Goal: Task Accomplishment & Management: Complete application form

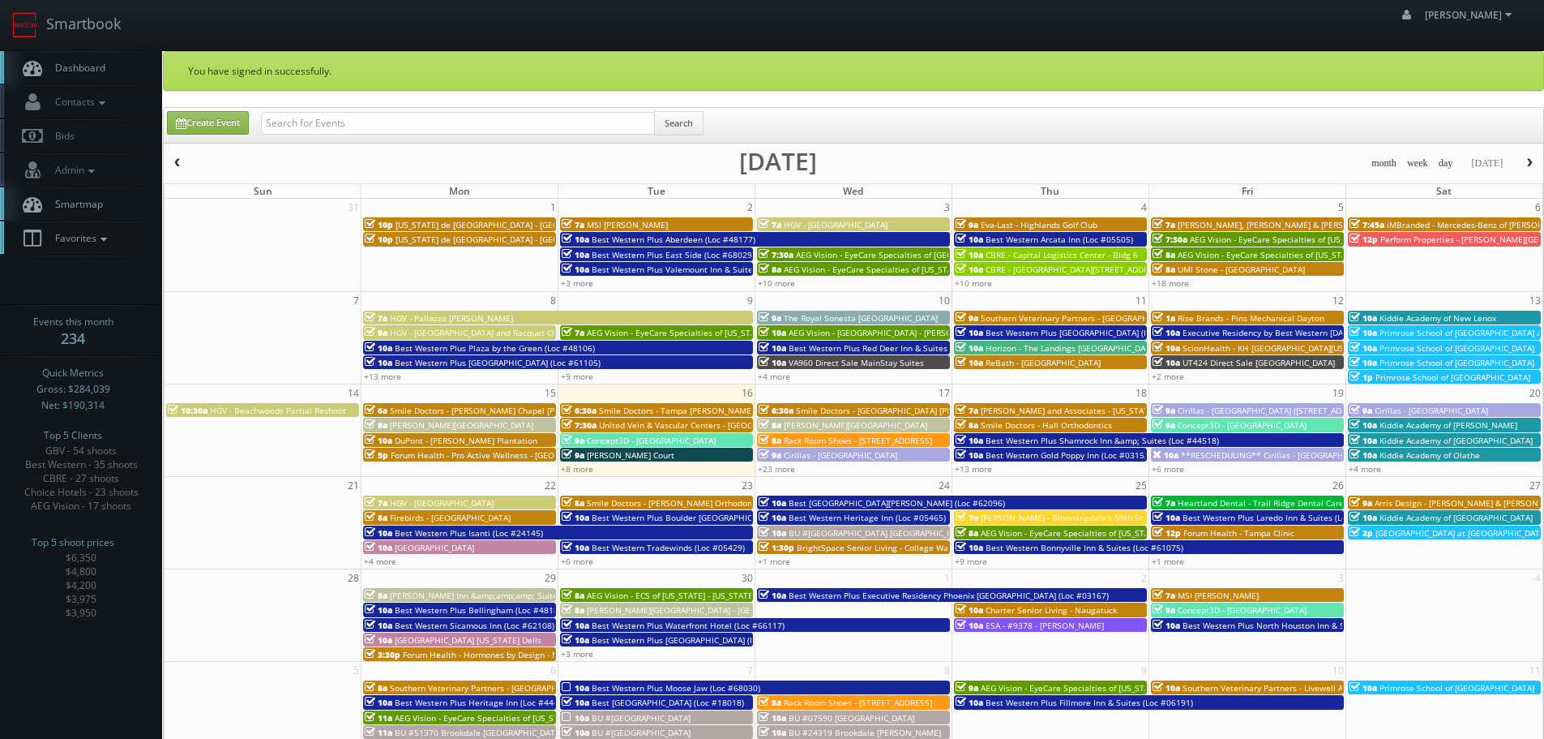
click at [66, 225] on link "Favorites" at bounding box center [81, 237] width 162 height 33
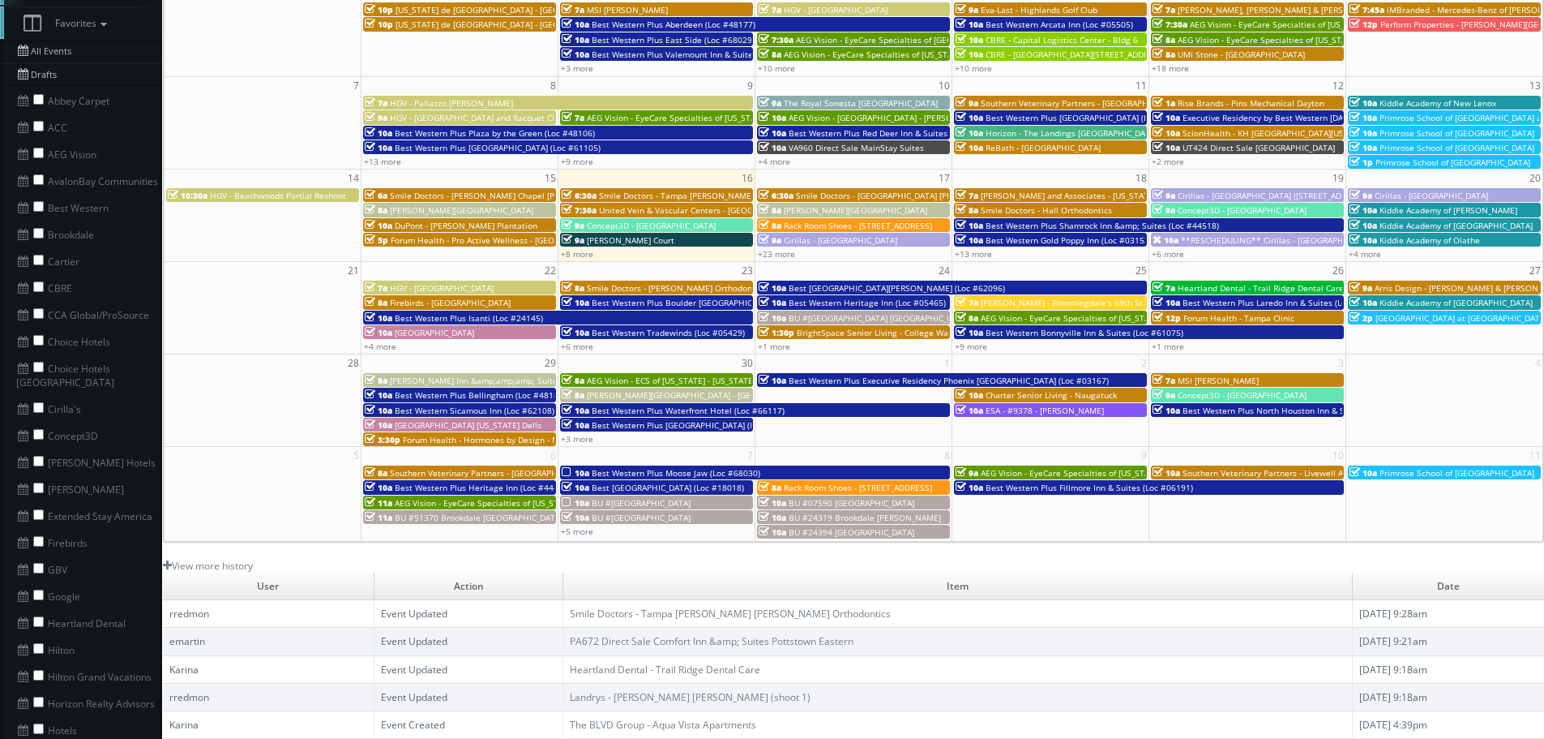
scroll to position [243, 0]
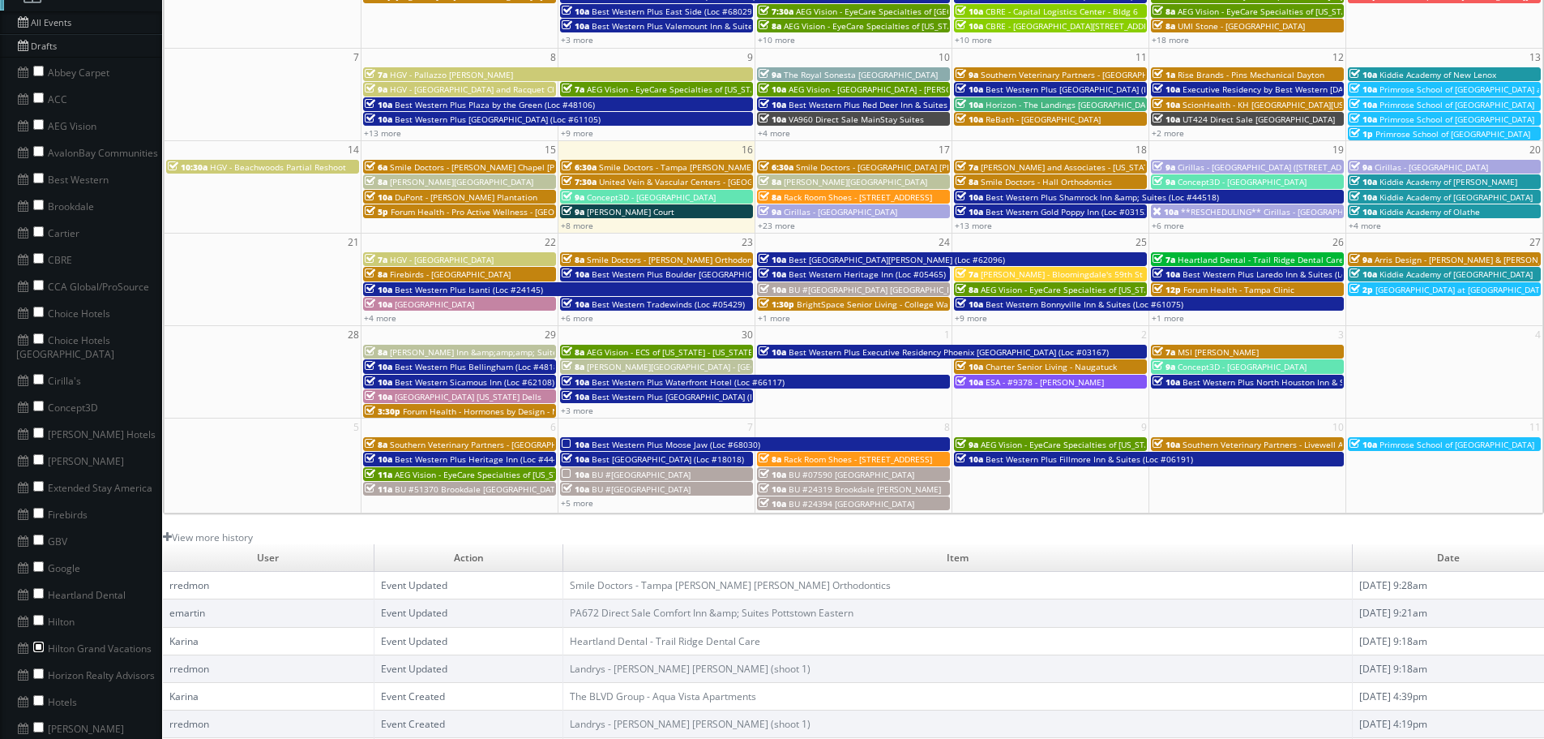
click at [40, 641] on input "checkbox" at bounding box center [38, 646] width 11 height 11
checkbox input "true"
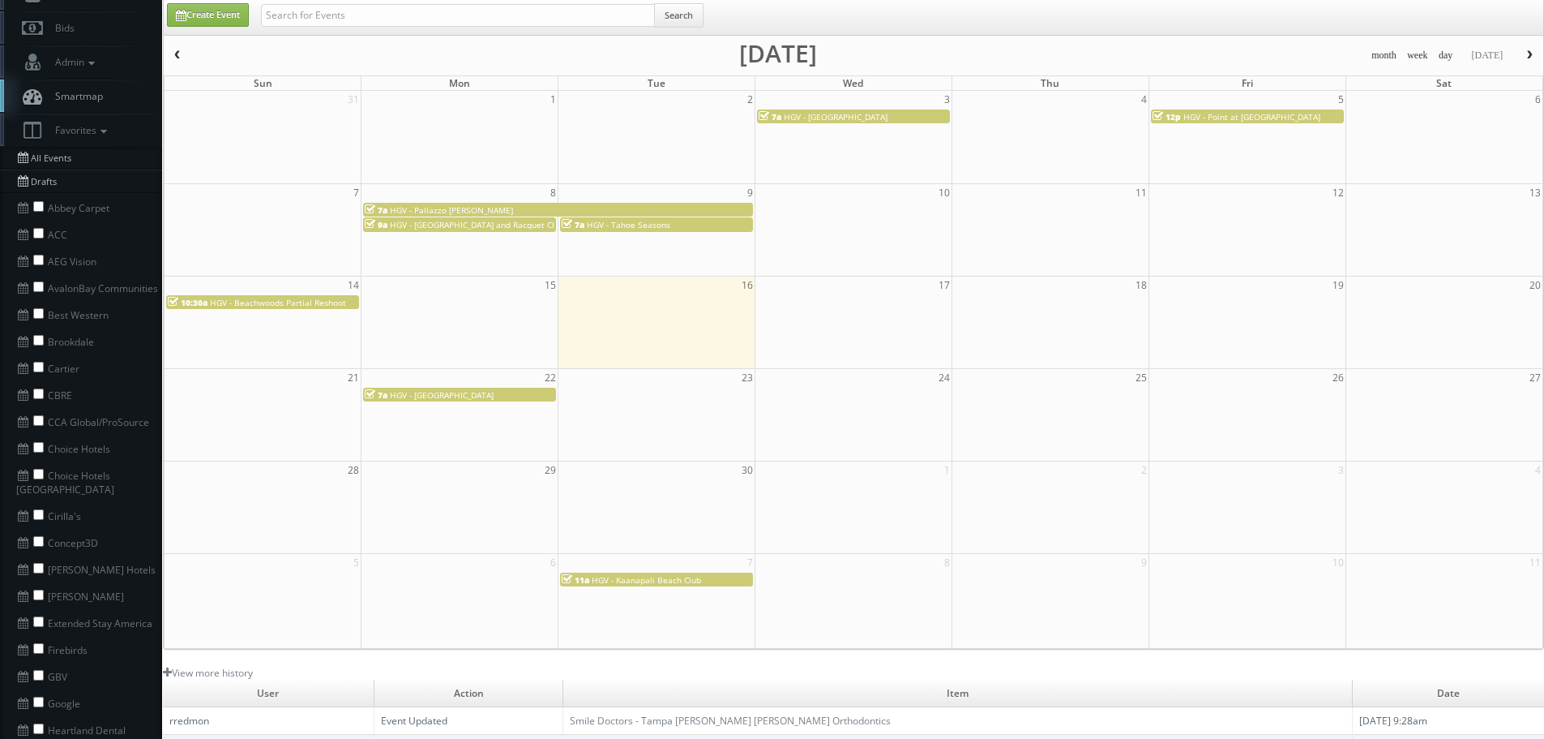
scroll to position [0, 0]
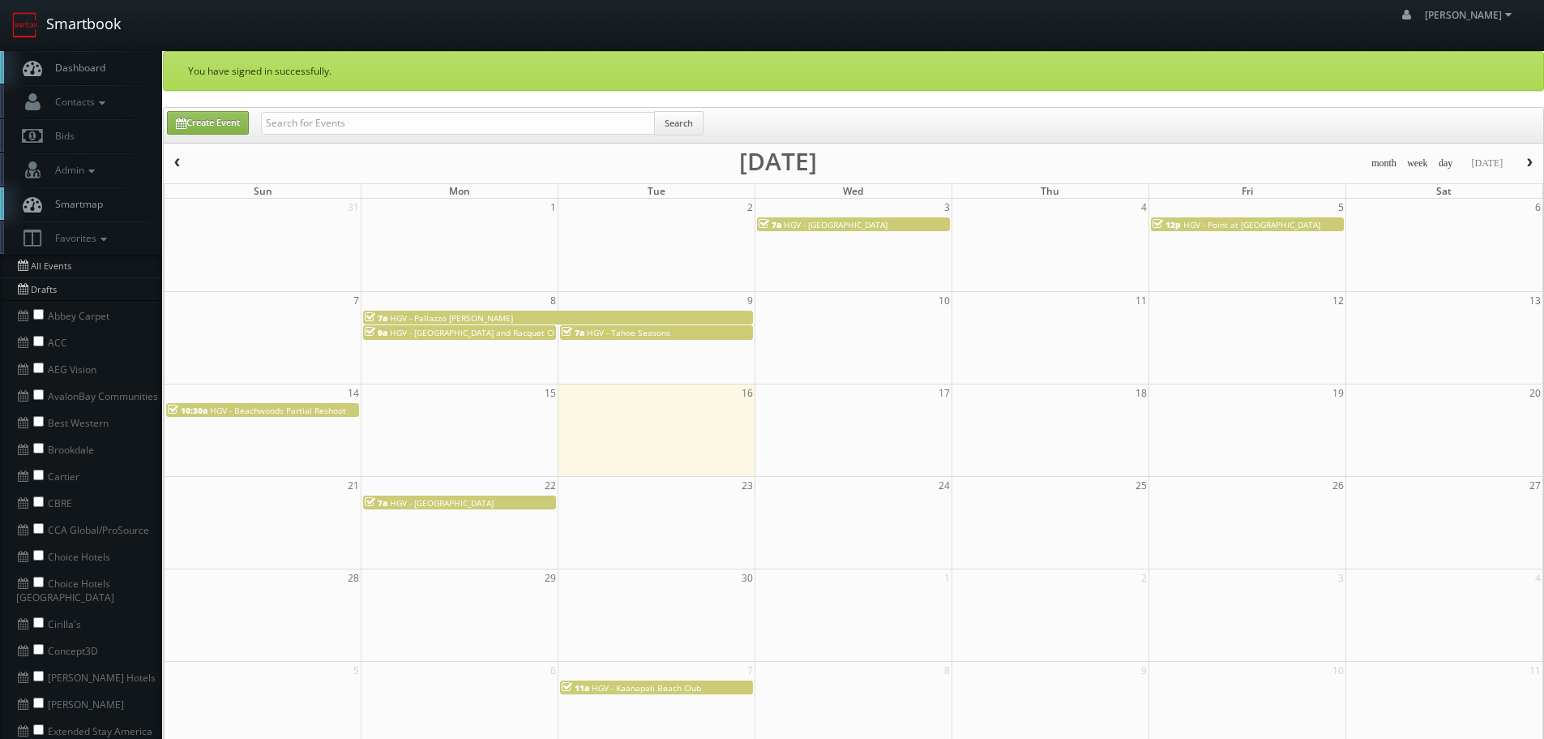
click at [103, 33] on link "Smartbook" at bounding box center [66, 25] width 133 height 50
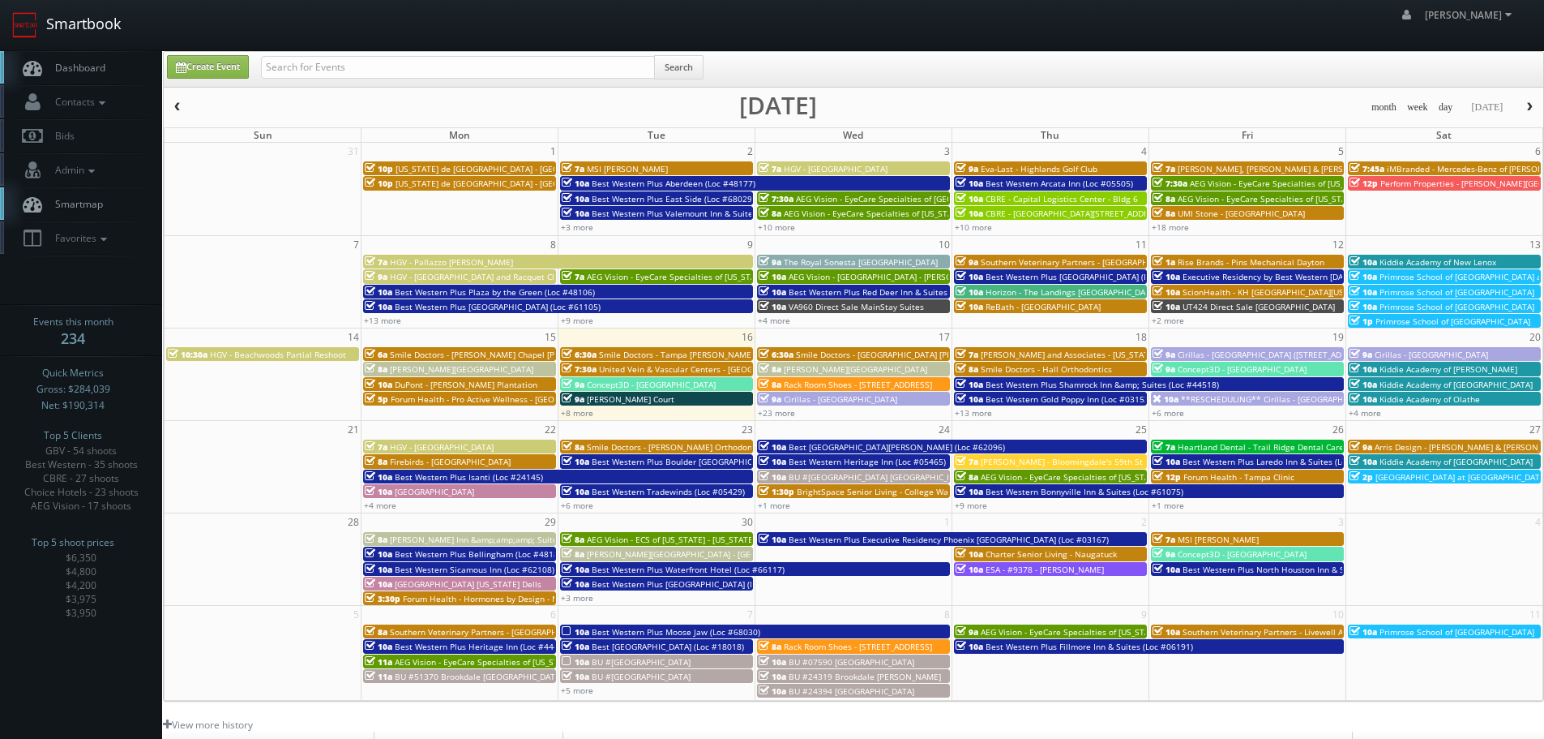
click at [48, 33] on link "Smartbook" at bounding box center [66, 25] width 133 height 50
click at [455, 370] on span "[PERSON_NAME][GEOGRAPHIC_DATA]" at bounding box center [461, 368] width 143 height 11
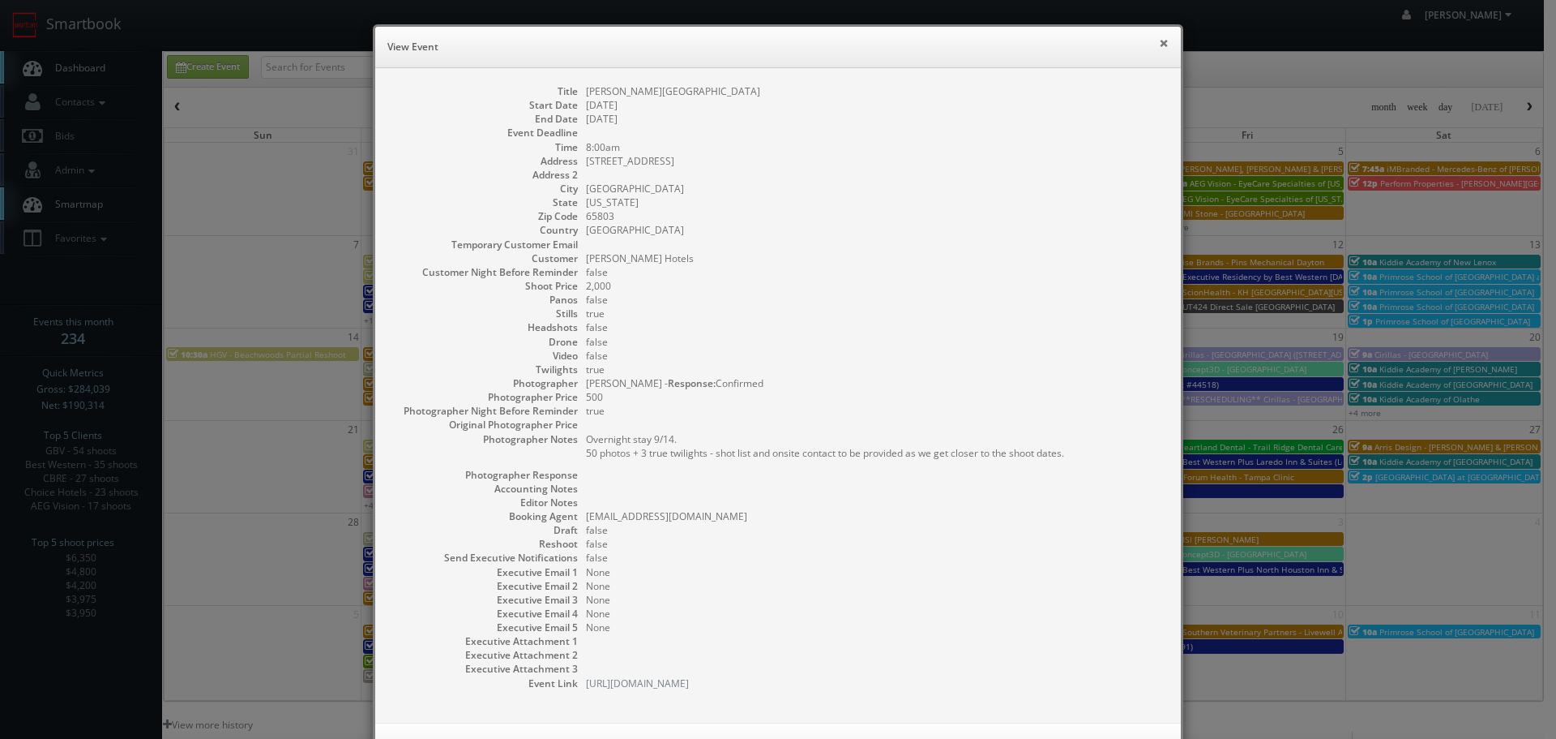
click at [1159, 45] on button "×" at bounding box center [1164, 42] width 10 height 11
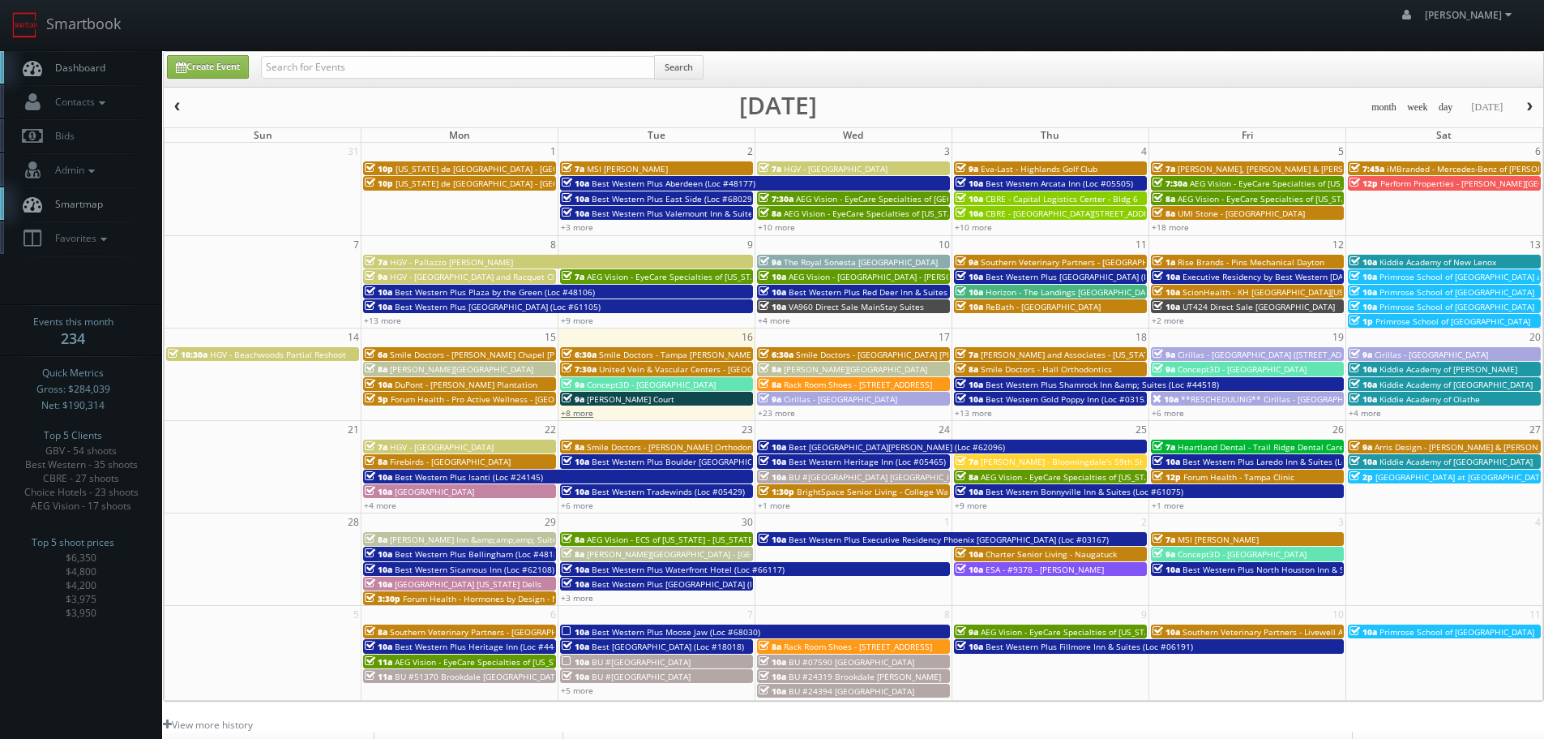
click at [585, 413] on link "+8 more" at bounding box center [577, 412] width 32 height 11
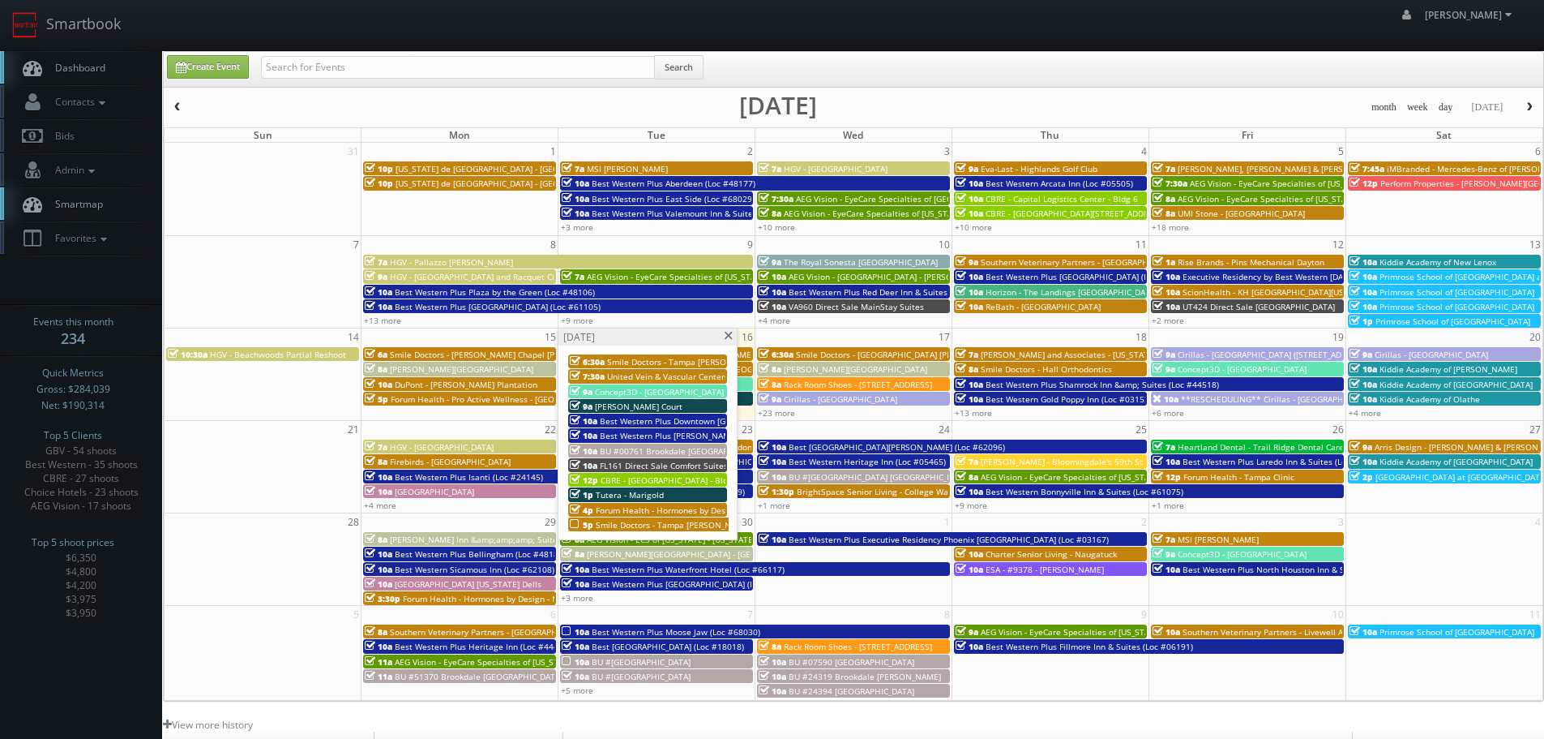
click at [668, 524] on span "Smile Doctors - Tampa [PERSON_NAME] [PERSON_NAME] Orthodontics" at bounding box center [733, 524] width 275 height 11
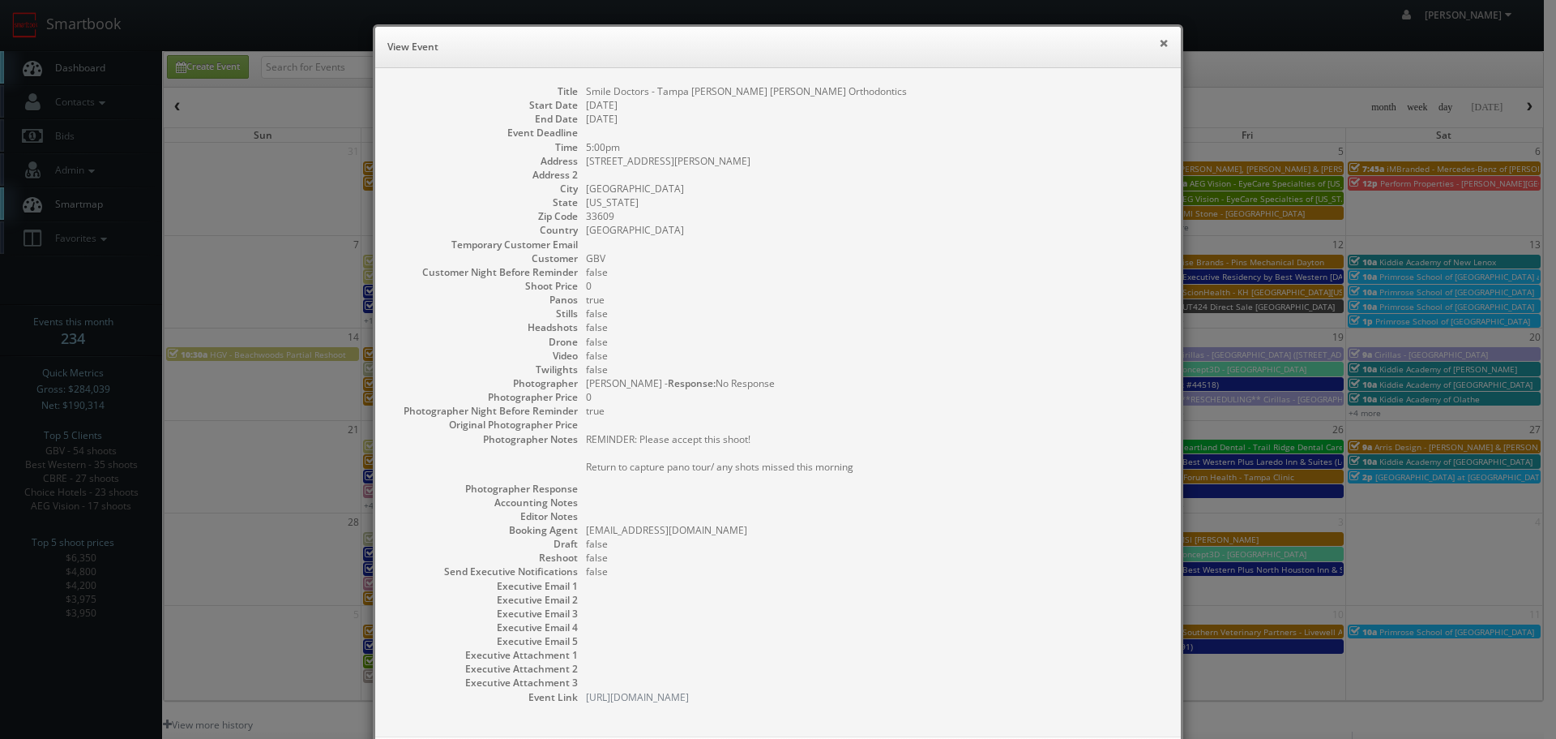
click at [1159, 43] on button "×" at bounding box center [1164, 42] width 10 height 11
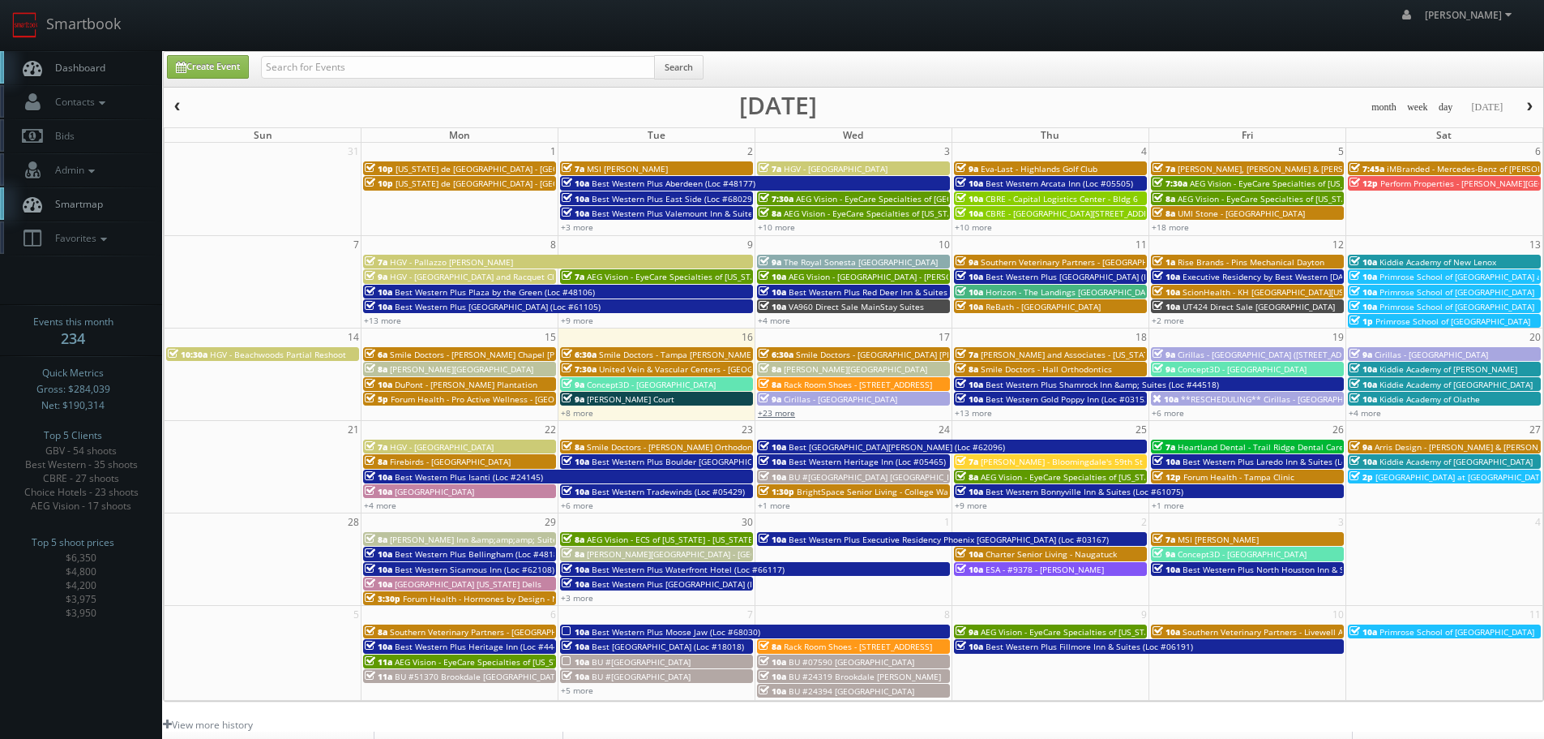
click at [789, 411] on link "+23 more" at bounding box center [776, 412] width 37 height 11
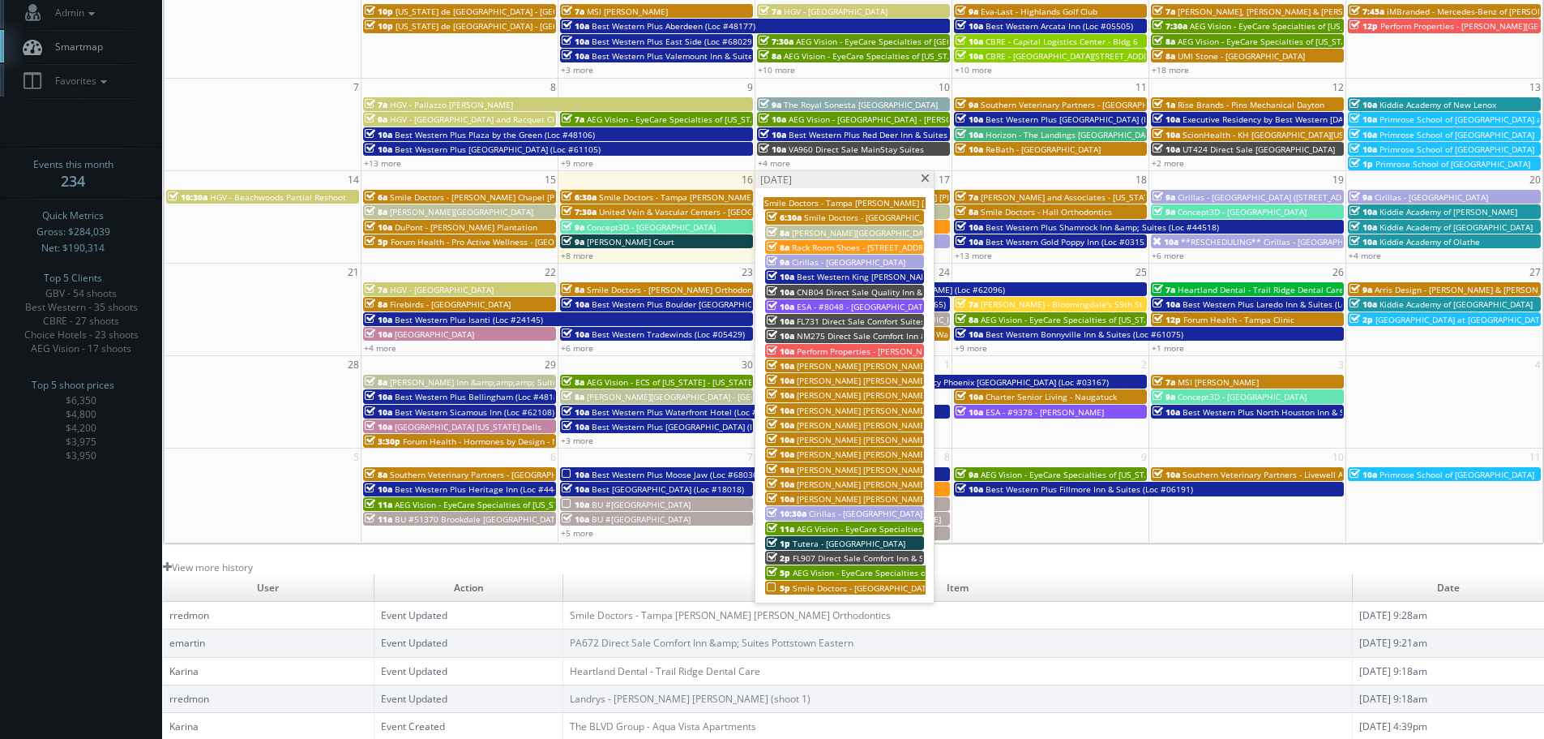
scroll to position [162, 0]
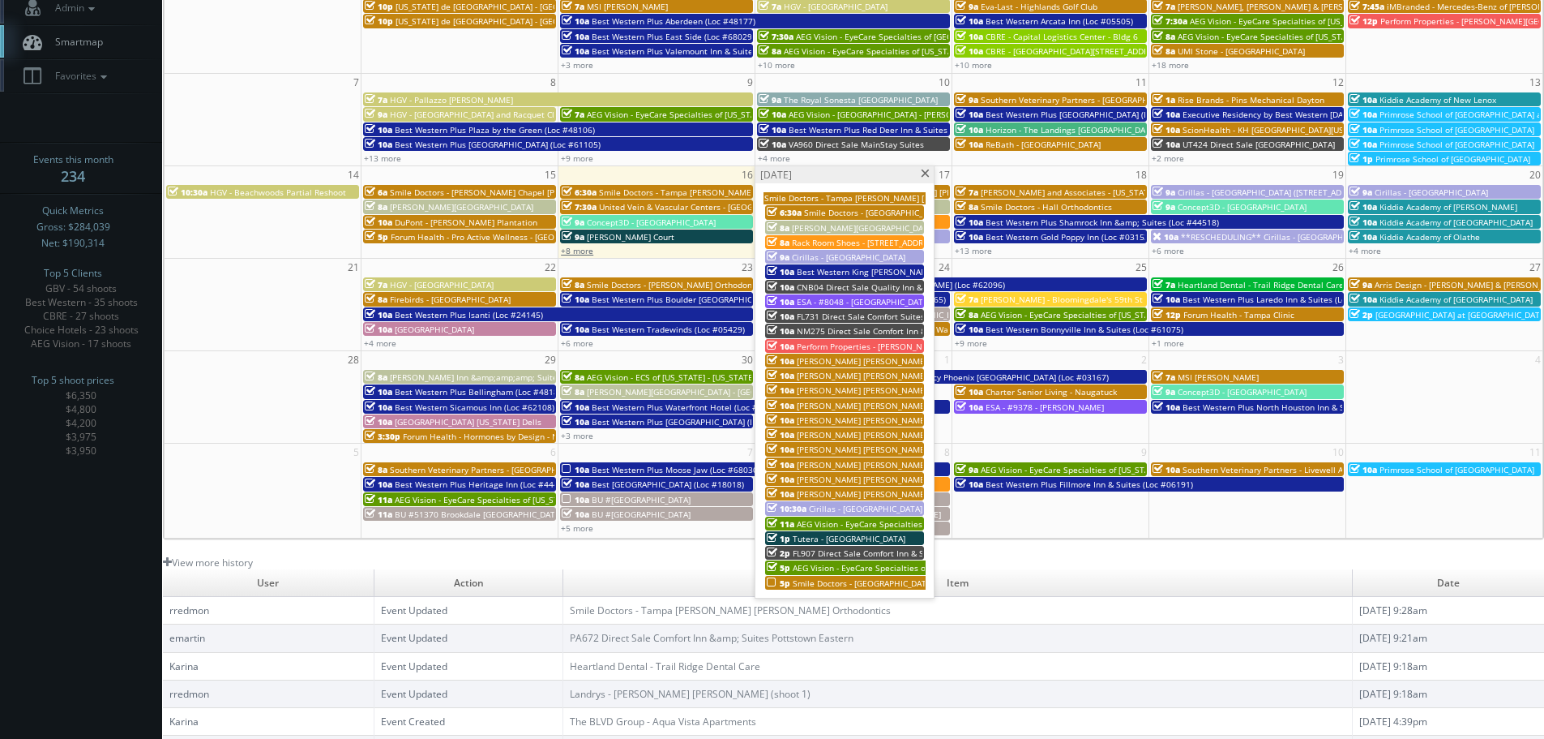
click at [588, 252] on link "+8 more" at bounding box center [577, 250] width 32 height 11
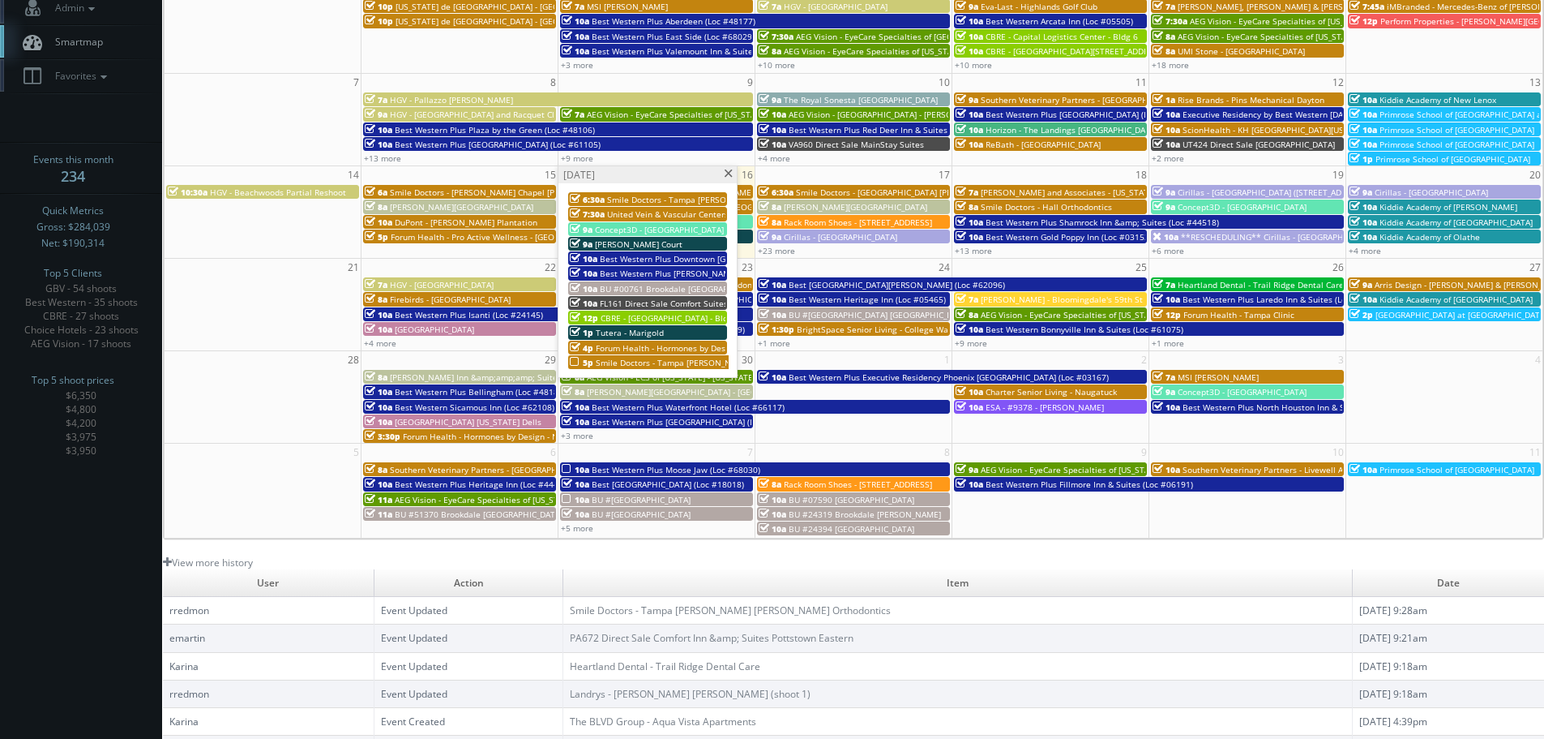
click at [730, 176] on span at bounding box center [728, 173] width 11 height 9
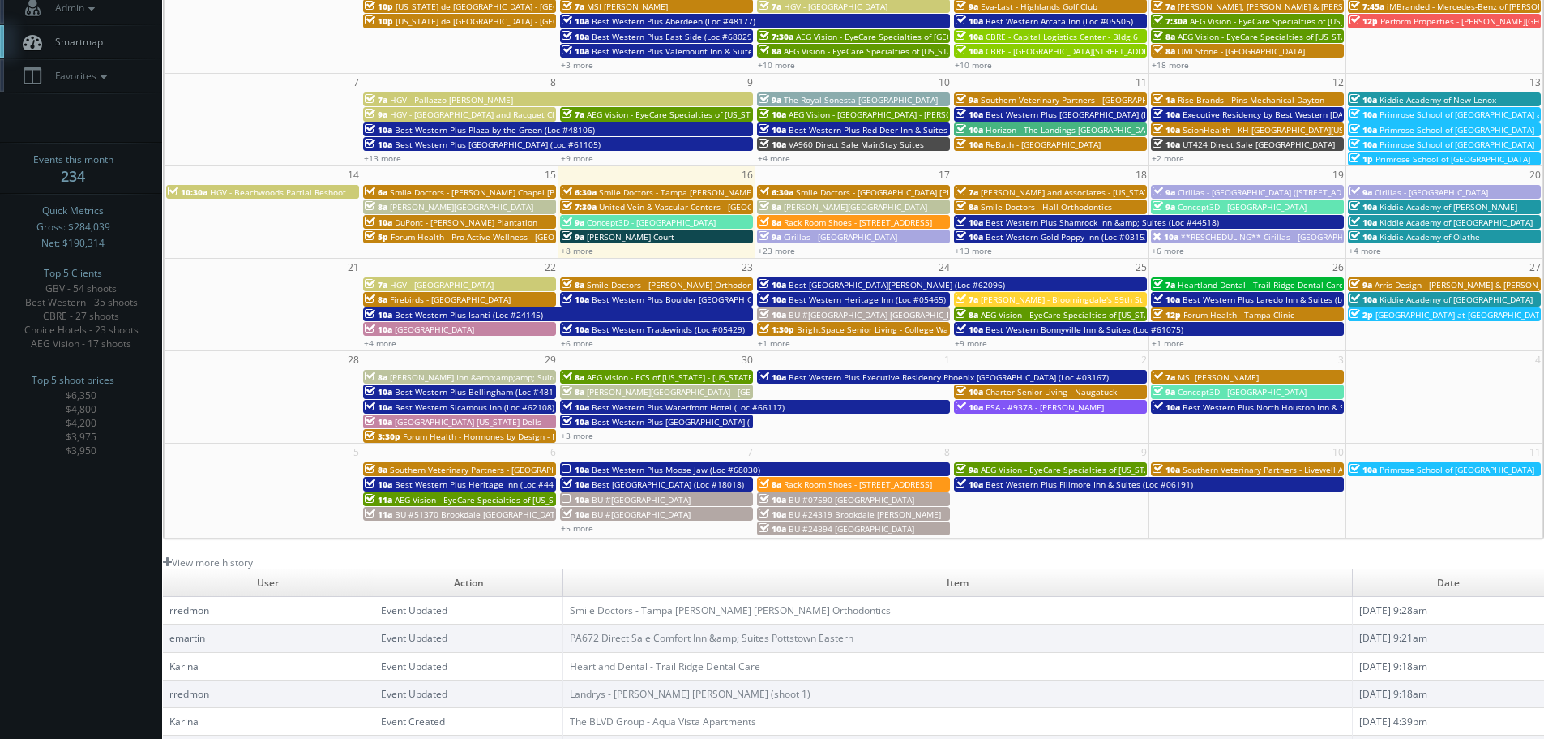
click at [777, 256] on div "+23 more" at bounding box center [854, 250] width 196 height 14
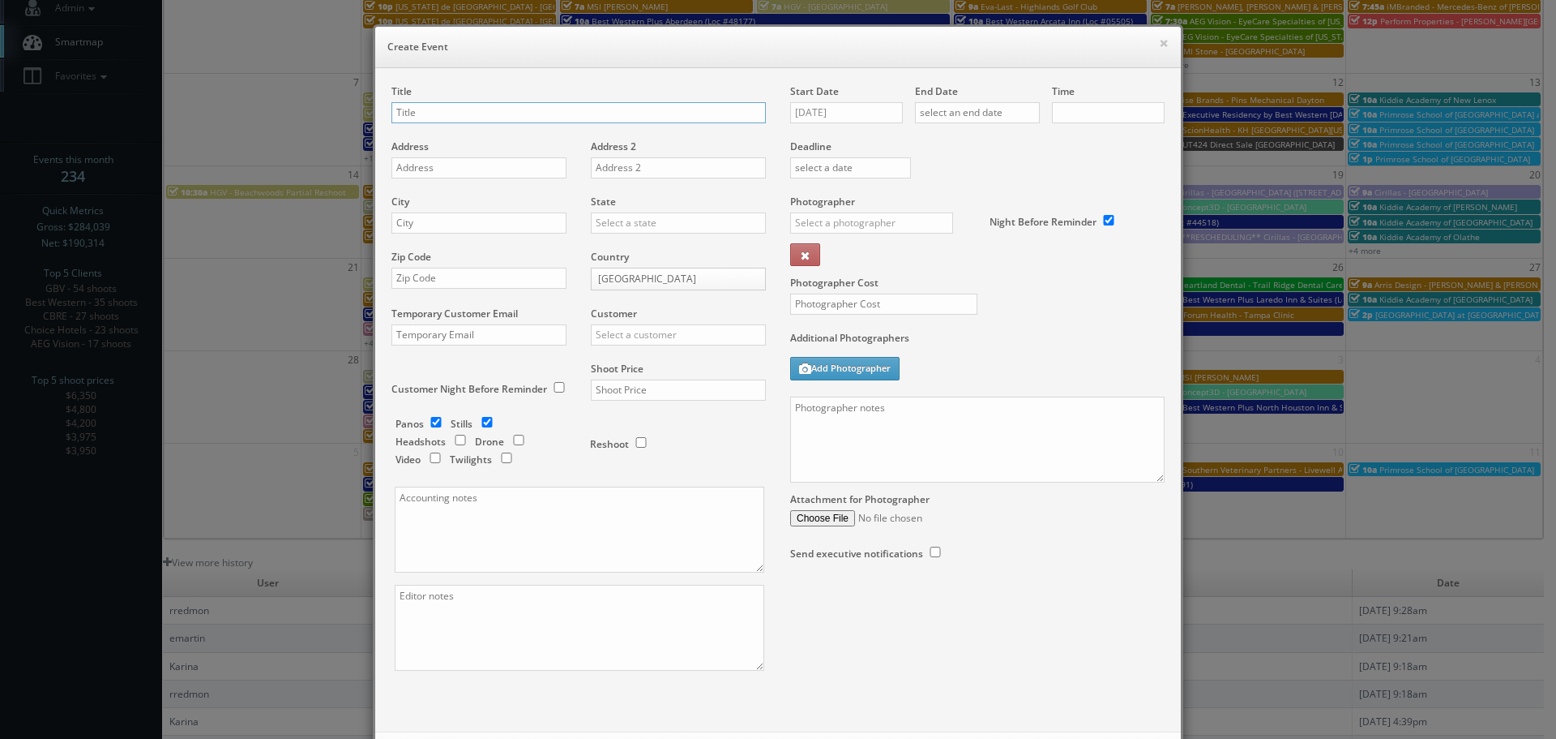
checkbox input "true"
type input "10:00am"
checkbox input "true"
click at [1159, 44] on button "×" at bounding box center [1164, 42] width 10 height 11
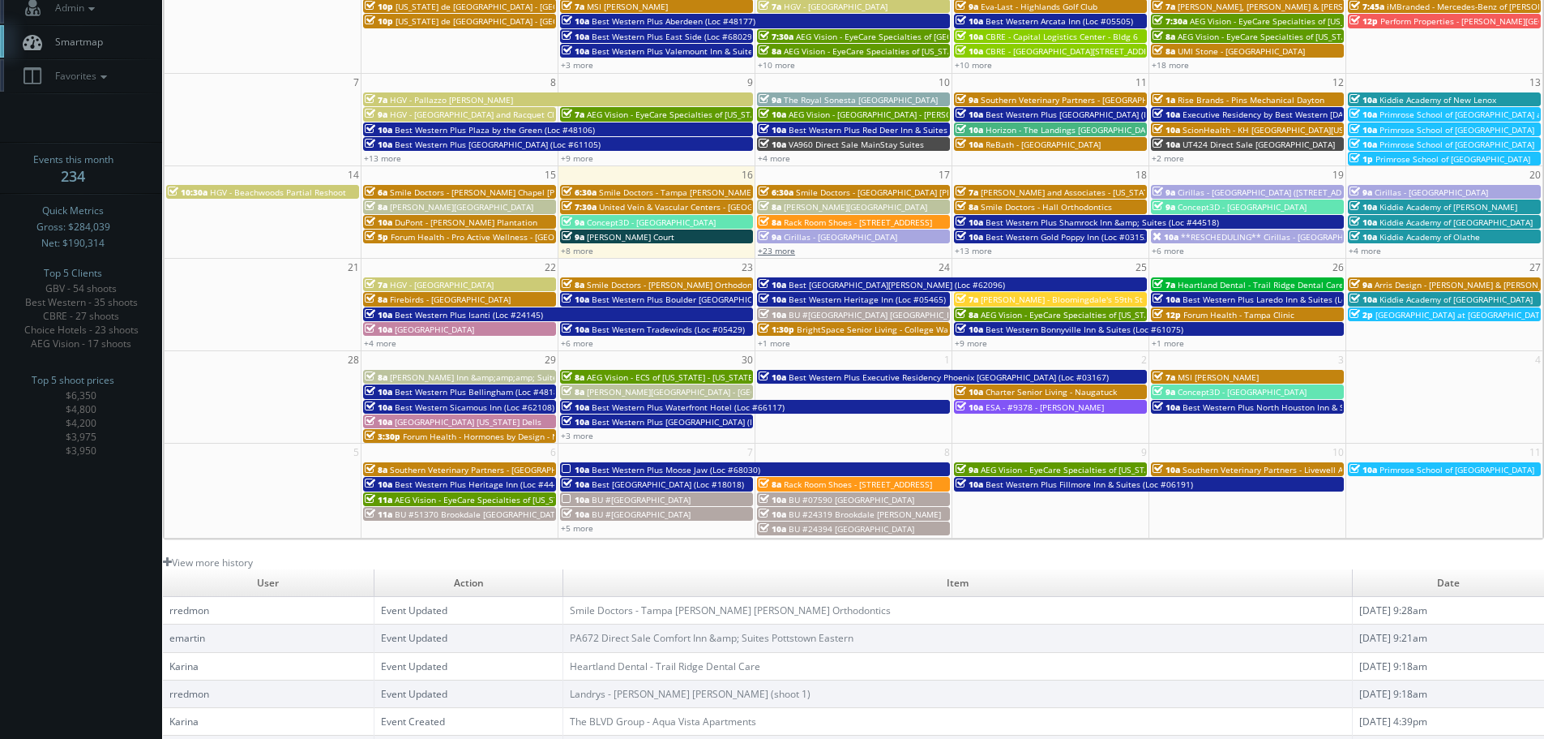
click at [780, 248] on link "+23 more" at bounding box center [776, 250] width 37 height 11
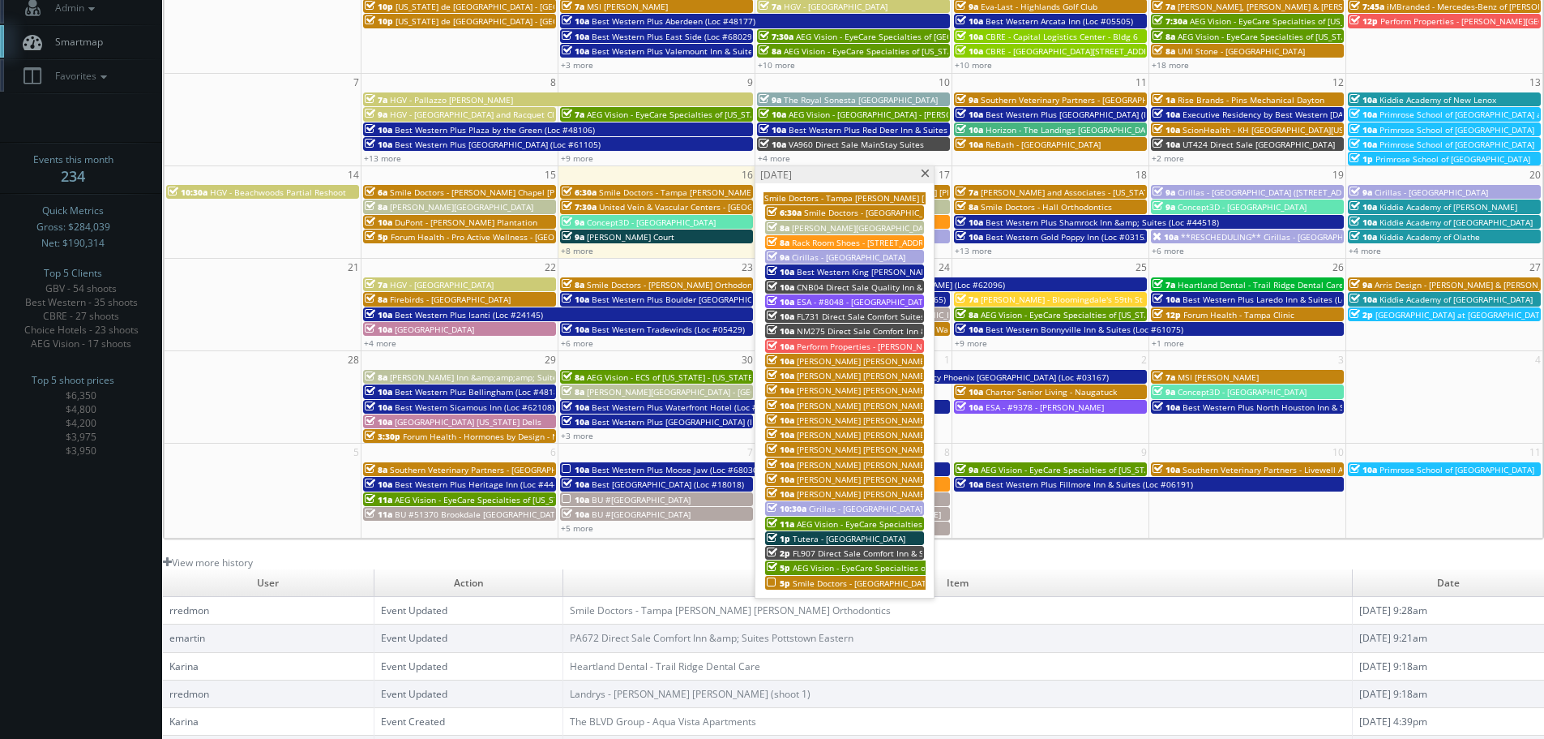
click at [927, 174] on span at bounding box center [925, 173] width 11 height 9
